Goal: Transaction & Acquisition: Purchase product/service

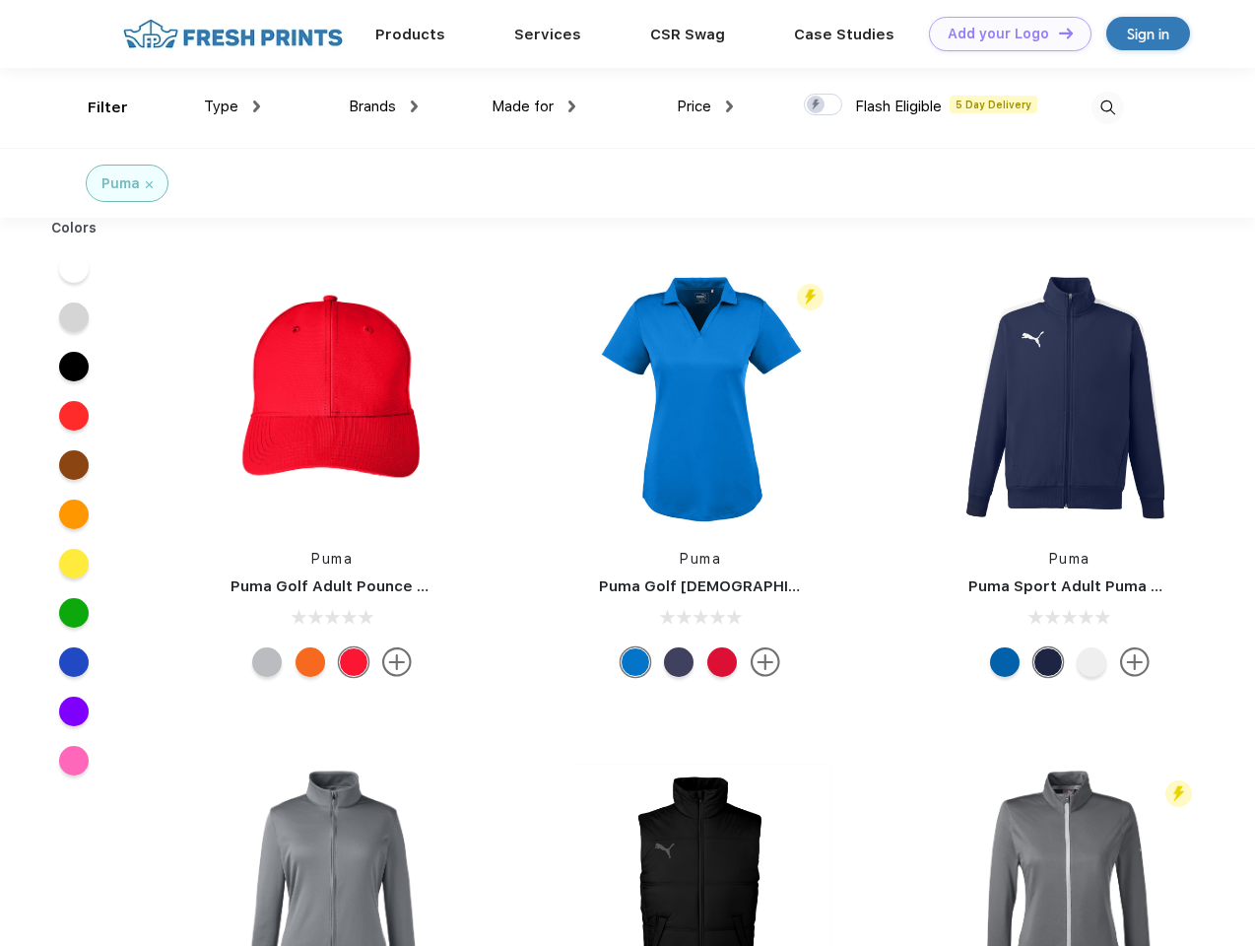
click at [1003, 34] on link "Add your Logo Design Tool" at bounding box center [1010, 34] width 163 height 34
click at [0, 0] on div "Design Tool" at bounding box center [0, 0] width 0 height 0
click at [1057, 33] on link "Add your Logo Design Tool" at bounding box center [1010, 34] width 163 height 34
click at [95, 107] on div "Filter" at bounding box center [108, 108] width 40 height 23
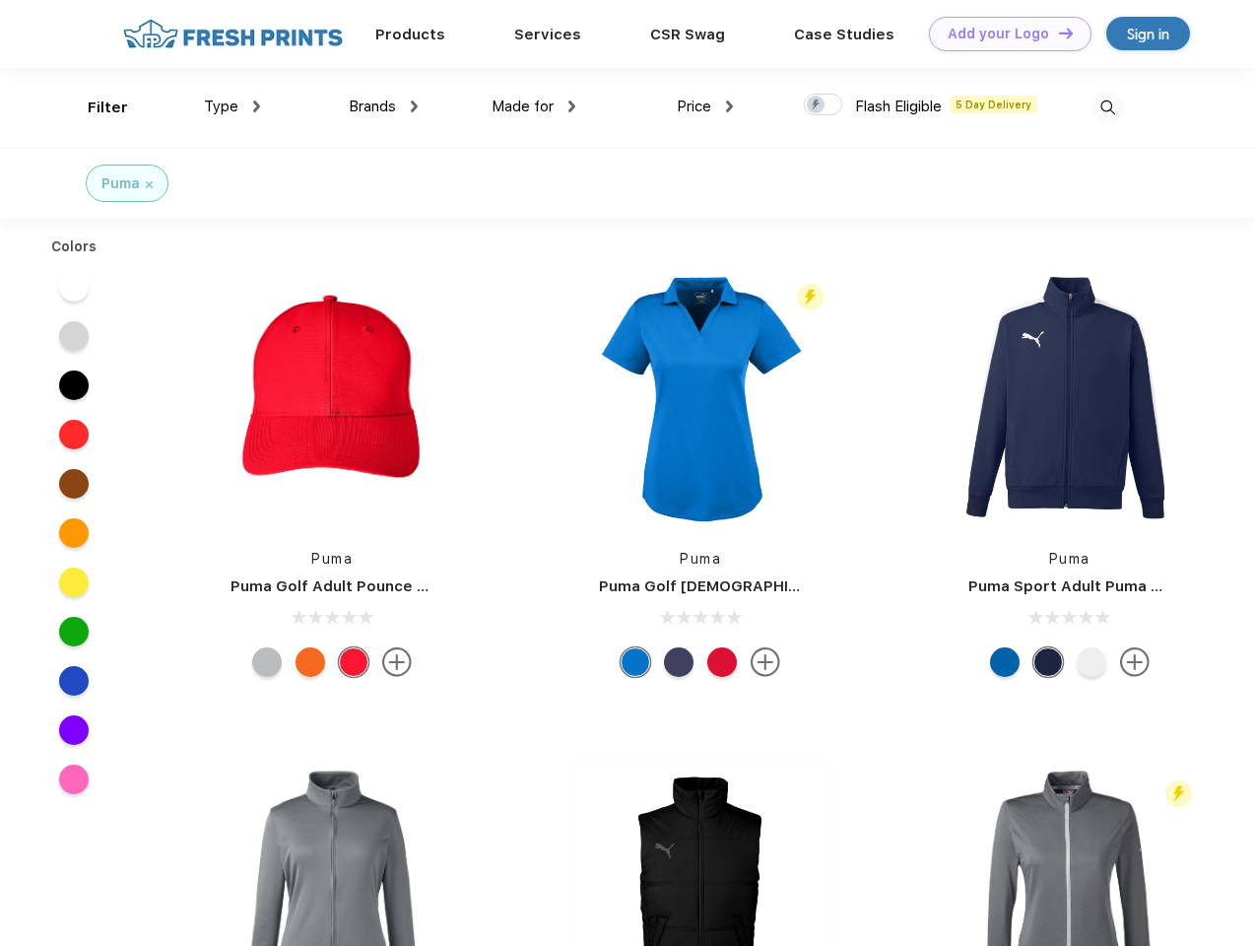
click at [233, 106] on span "Type" at bounding box center [221, 107] width 34 height 18
click at [383, 106] on span "Brands" at bounding box center [372, 107] width 47 height 18
click at [534, 106] on span "Made for" at bounding box center [523, 107] width 62 height 18
click at [706, 106] on span "Price" at bounding box center [694, 107] width 34 height 18
click at [824, 105] on div at bounding box center [823, 105] width 38 height 22
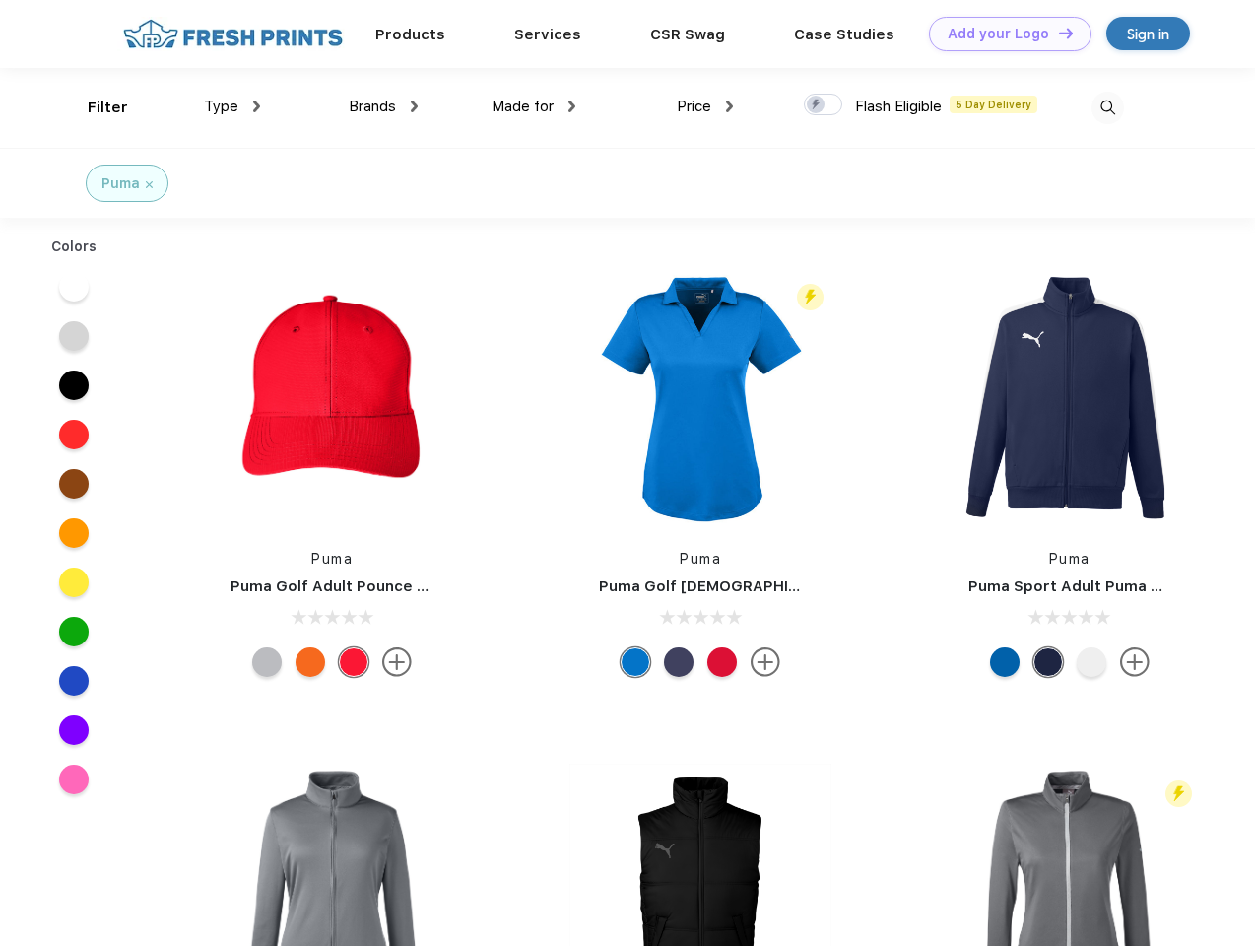
click at [817, 105] on input "checkbox" at bounding box center [810, 99] width 13 height 13
click at [1108, 107] on img at bounding box center [1108, 108] width 33 height 33
